Goal: Transaction & Acquisition: Purchase product/service

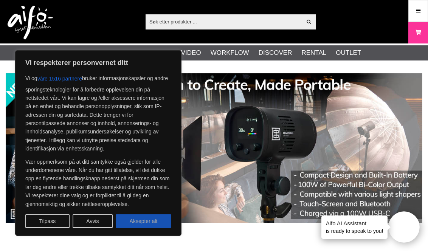
click at [157, 218] on button "Aksepter alt" at bounding box center [144, 221] width 56 height 14
checkbox input "true"
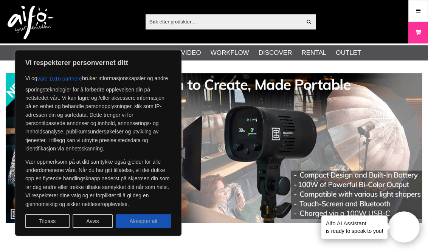
checkbox input "true"
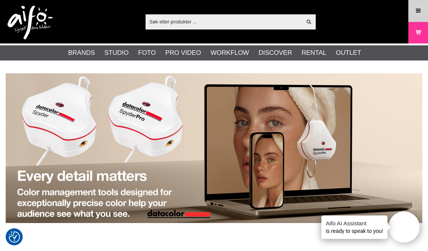
click at [420, 11] on icon at bounding box center [418, 11] width 7 height 8
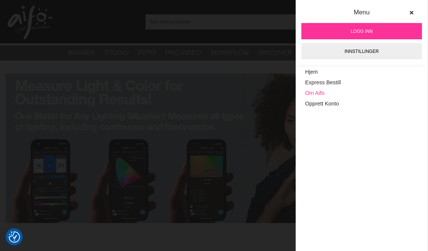
click at [318, 91] on link "Om Aifo" at bounding box center [361, 93] width 113 height 11
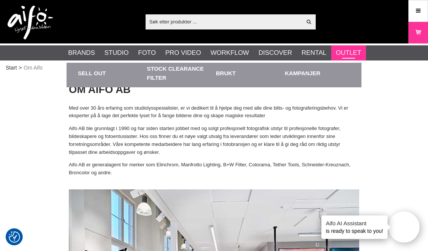
click at [347, 49] on link "Outlet" at bounding box center [348, 53] width 25 height 10
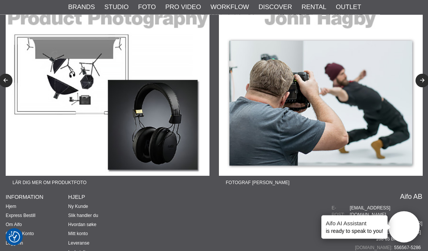
scroll to position [498, 0]
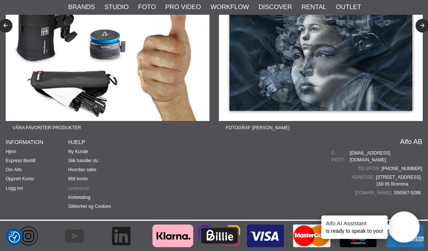
click at [82, 187] on link "Leveranse" at bounding box center [78, 188] width 21 height 5
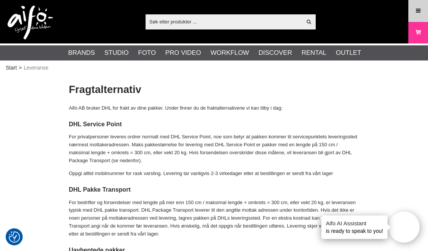
click at [418, 9] on icon at bounding box center [418, 11] width 7 height 8
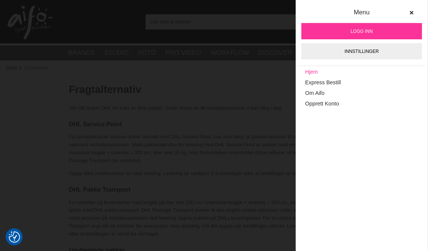
click at [316, 72] on link "Hjem" at bounding box center [361, 72] width 113 height 11
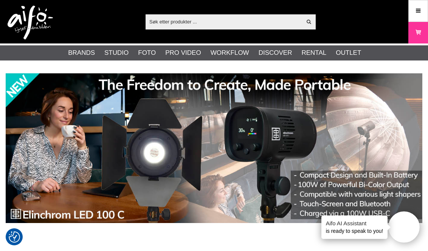
click at [163, 23] on input "text" at bounding box center [223, 21] width 156 height 11
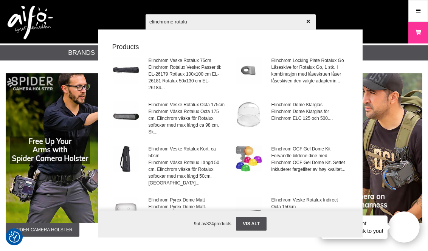
type input "elinchrome rotalux"
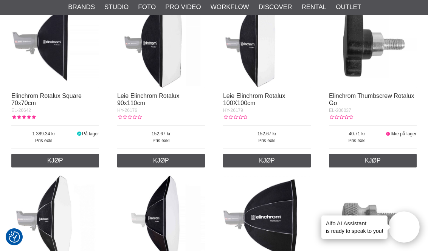
scroll to position [731, 0]
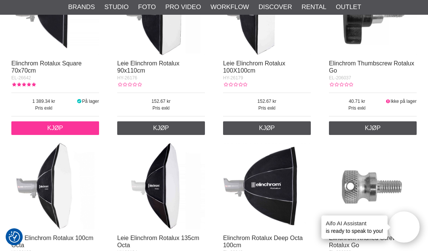
click at [70, 125] on link "Kjøp" at bounding box center [55, 128] width 88 height 14
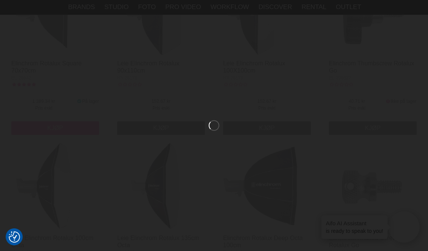
scroll to position [1257, 0]
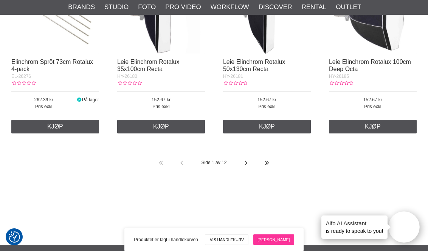
click at [271, 236] on link "[PERSON_NAME]" at bounding box center [273, 239] width 41 height 11
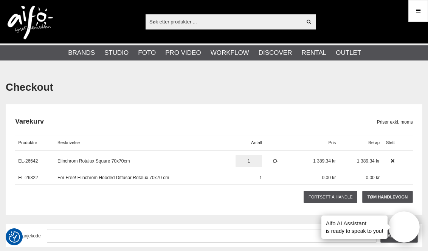
click at [252, 162] on input "1" at bounding box center [248, 161] width 26 height 12
type input "0"
click at [275, 159] on icon at bounding box center [275, 160] width 6 height 5
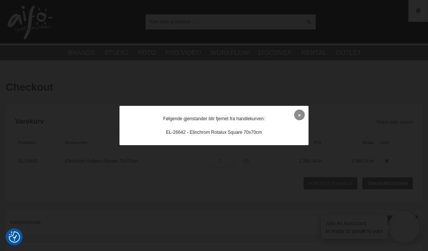
click at [300, 117] on icon at bounding box center [299, 115] width 2 height 4
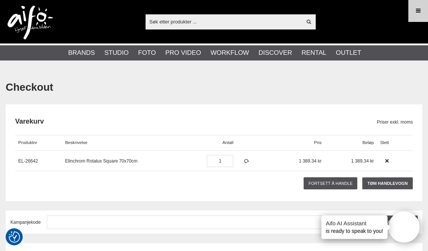
click at [418, 9] on icon at bounding box center [418, 11] width 7 height 8
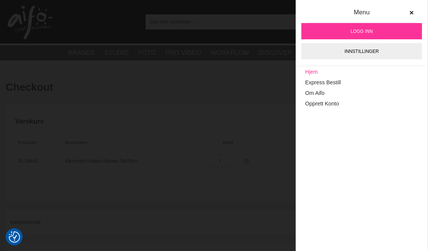
click at [313, 72] on link "Hjem" at bounding box center [361, 72] width 113 height 11
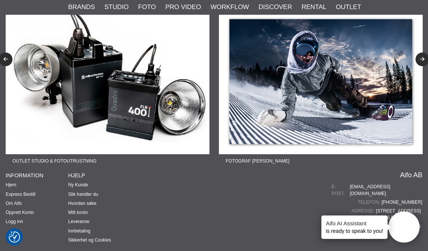
scroll to position [1870, 0]
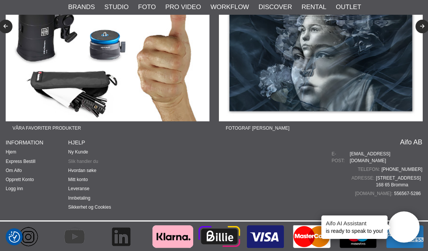
click at [88, 159] on link "Slik handler du" at bounding box center [83, 161] width 30 height 5
